Goal: Information Seeking & Learning: Understand process/instructions

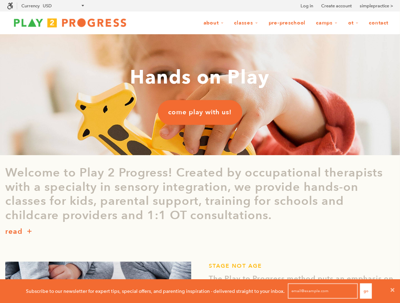
scroll to position [0, 0]
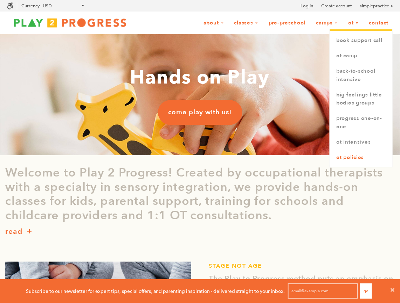
click at [356, 157] on link "OT Policies" at bounding box center [361, 157] width 62 height 15
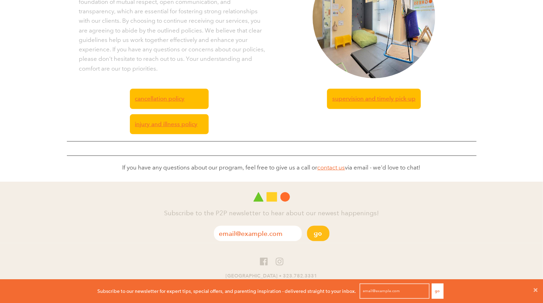
scroll to position [24, 543]
click at [164, 100] on span "Cancellation Policy" at bounding box center [160, 98] width 50 height 9
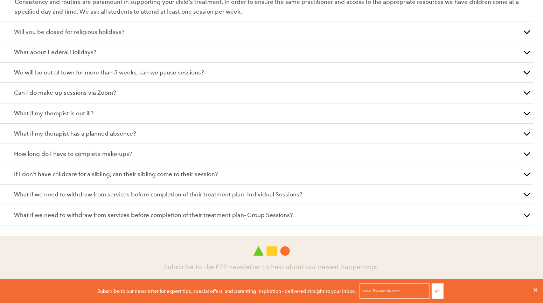
scroll to position [321, 0]
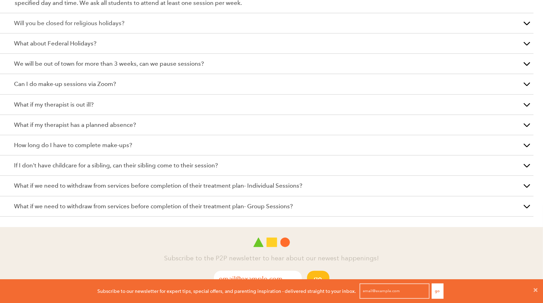
click at [160, 85] on p "Can I do make-up sessions via Zoom?" at bounding box center [266, 83] width 505 height 9
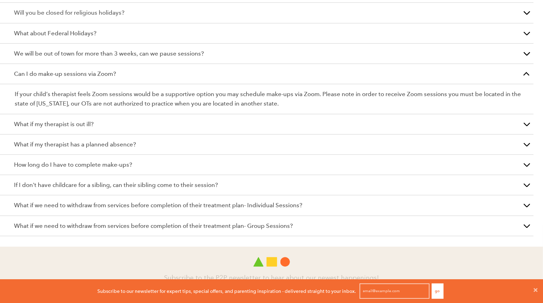
click at [161, 123] on p "What if my therapist is out ill?" at bounding box center [266, 124] width 505 height 9
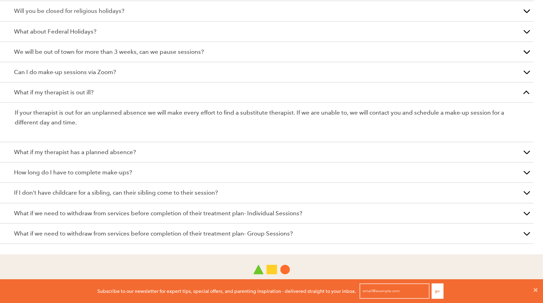
click at [159, 150] on p "What if my therapist has a planned absence?" at bounding box center [266, 152] width 505 height 9
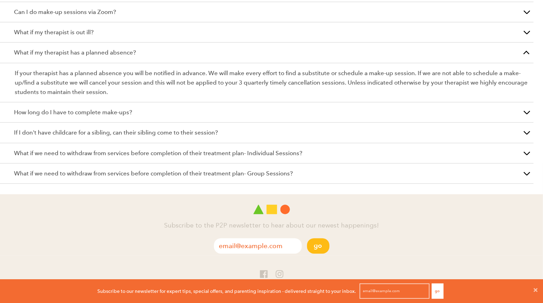
click at [157, 117] on div "How long do I have to complete make-ups?" at bounding box center [266, 113] width 533 height 20
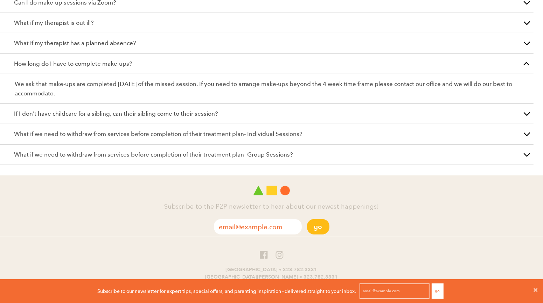
click at [174, 118] on p "If I don't have childcare for a sibling, can their sibling come to their sessio…" at bounding box center [266, 113] width 505 height 9
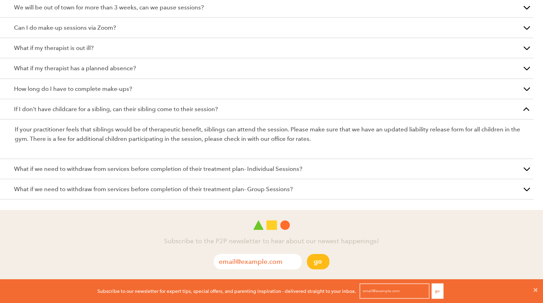
scroll to position [350, 0]
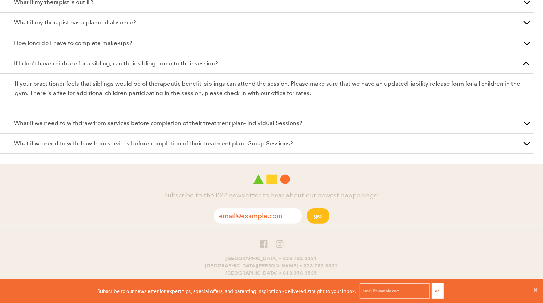
click at [178, 124] on p "What if we need to withdraw from services before completion of their treatment …" at bounding box center [266, 123] width 505 height 9
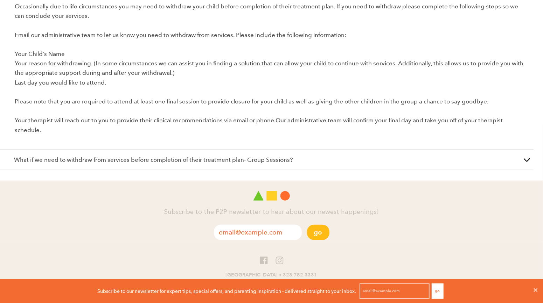
click at [145, 162] on p "What if we need to withdraw from services before completion of their treatment …" at bounding box center [266, 159] width 505 height 9
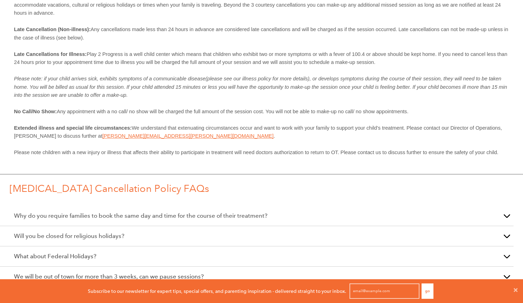
scroll to position [69, 0]
